Goal: Transaction & Acquisition: Purchase product/service

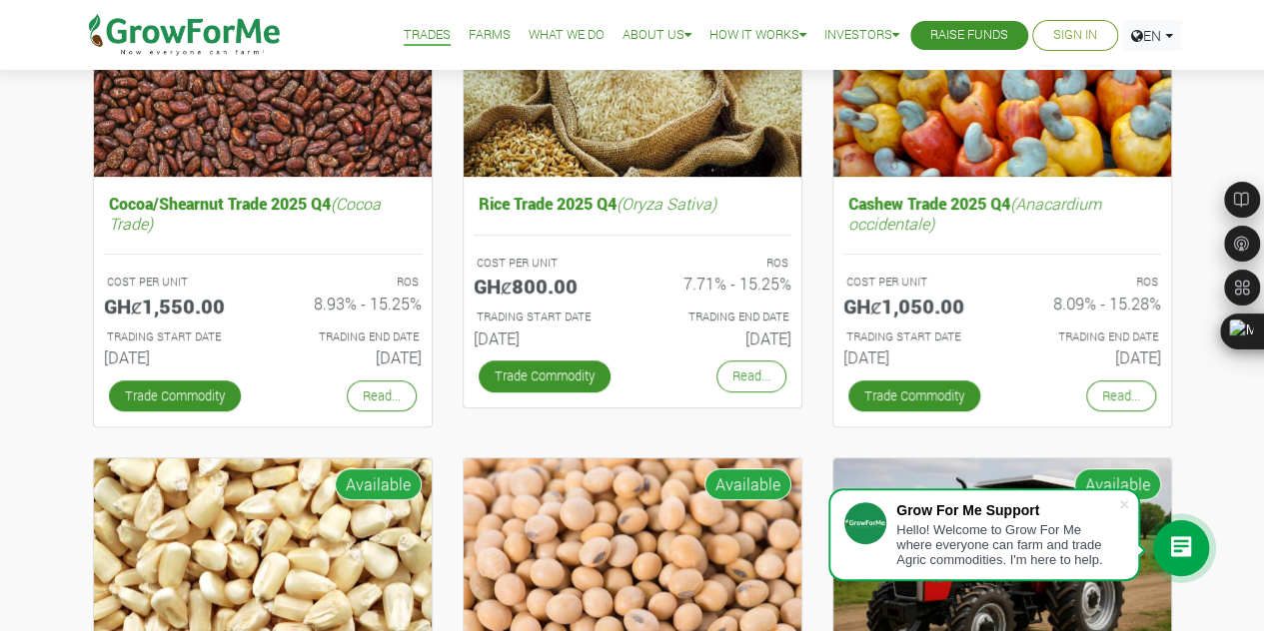
scroll to position [336, 0]
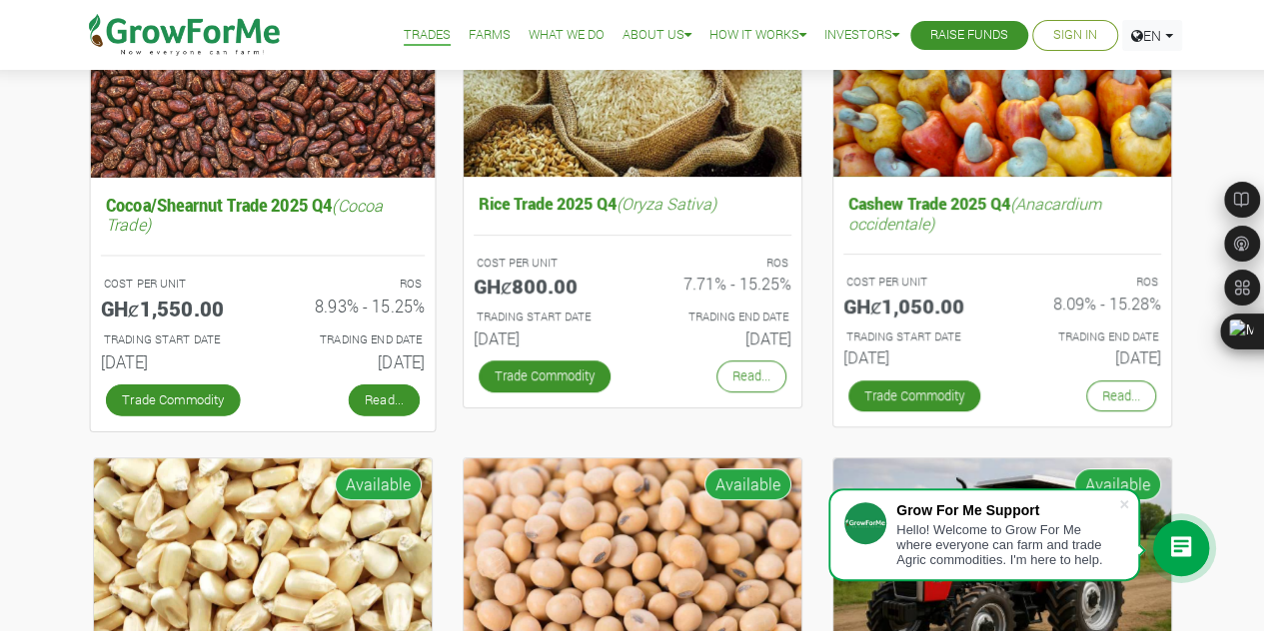
click at [376, 406] on link "Read..." at bounding box center [383, 400] width 71 height 32
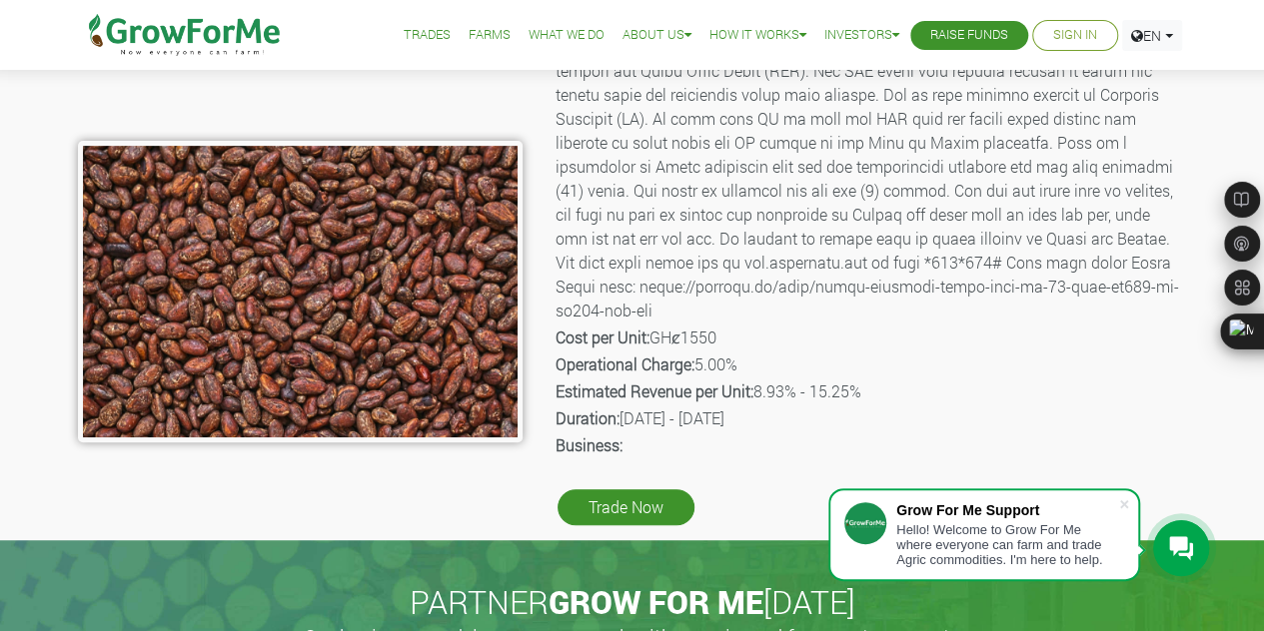
scroll to position [324, 0]
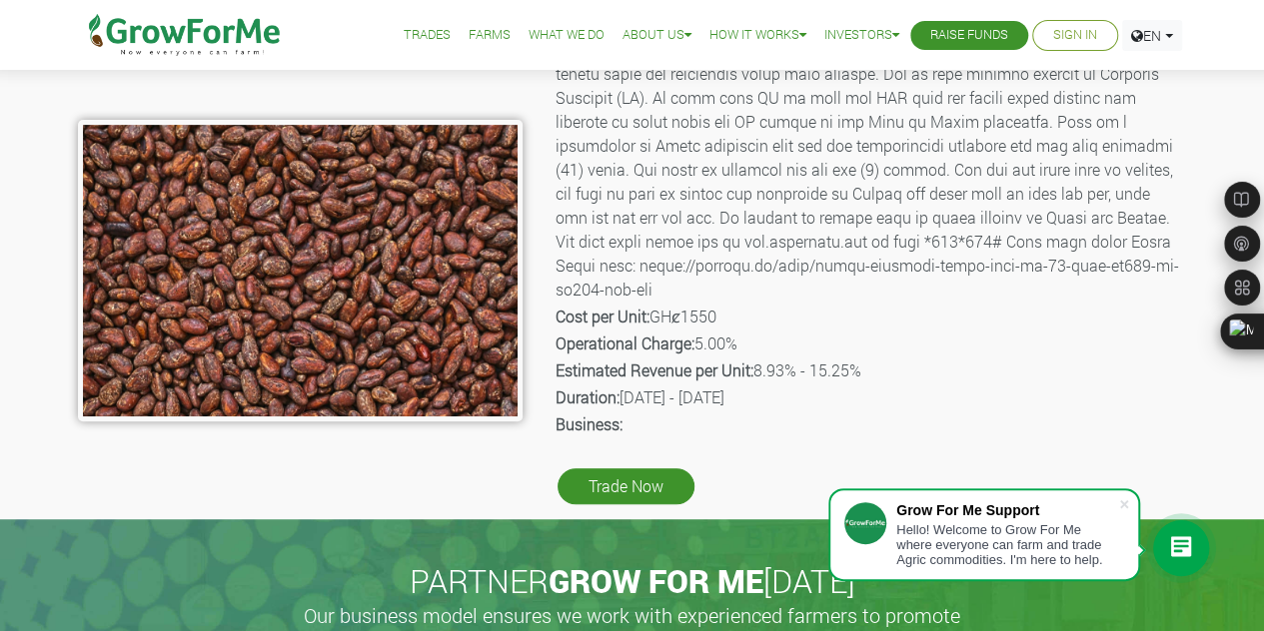
drag, startPoint x: 555, startPoint y: 314, endPoint x: 893, endPoint y: 400, distance: 348.4
click at [893, 400] on div "Product Name: Cocoa Trade Description: Cost per Unit: GHȼ1550 Operational Charg…" at bounding box center [869, 174] width 664 height 669
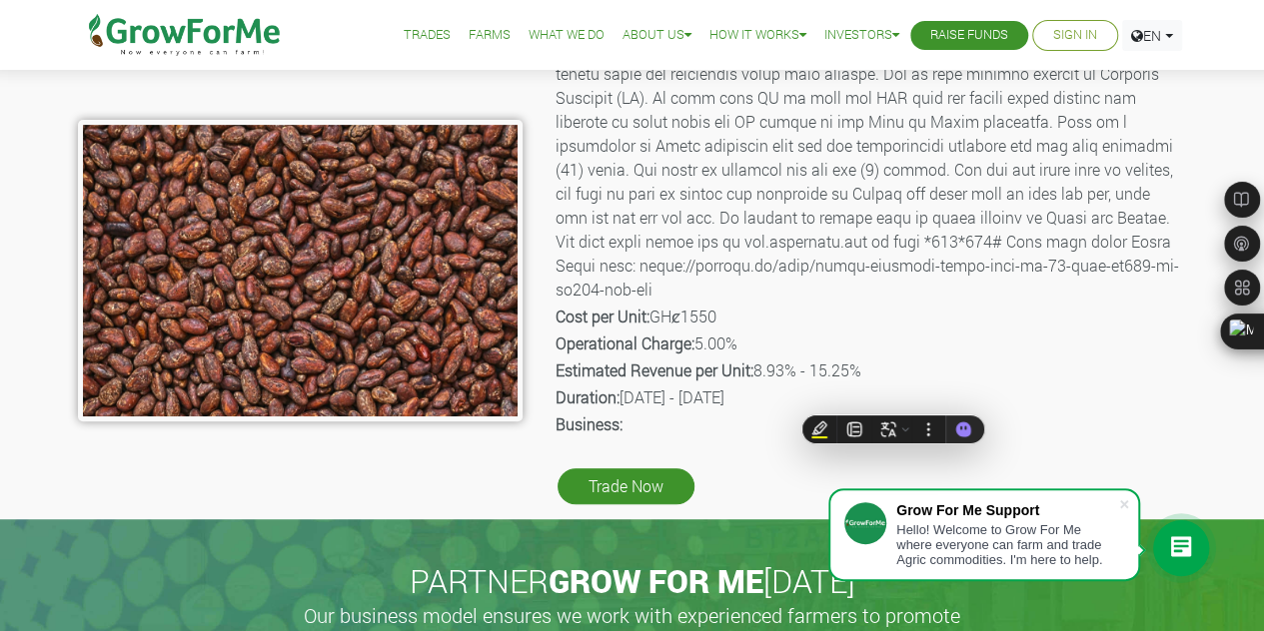
copy div "Cost per Unit: GHȼ1550 Operational Charge: 5.00% Estimated Revenue per Unit: 8.…"
